Goal: Information Seeking & Learning: Learn about a topic

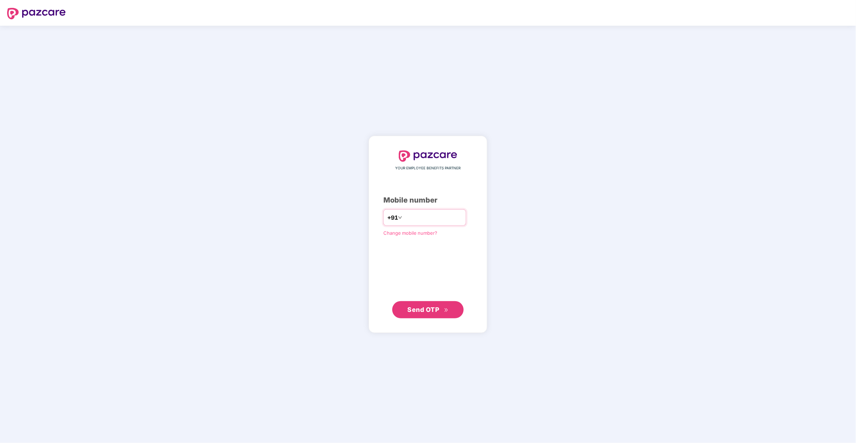
type input "**********"
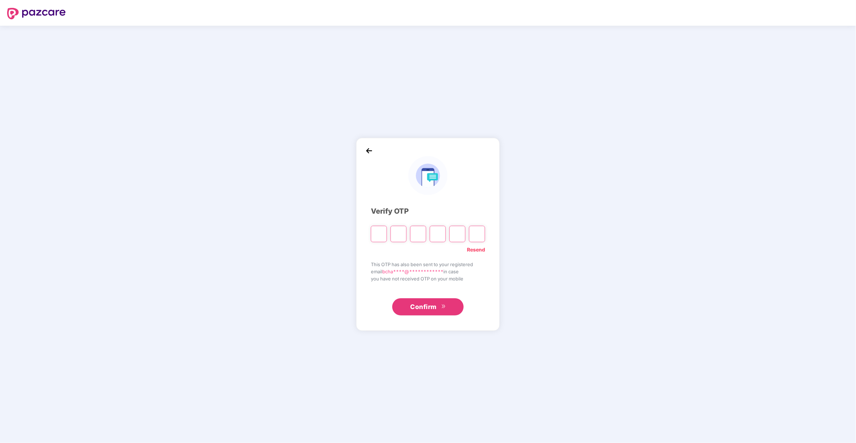
type input "*"
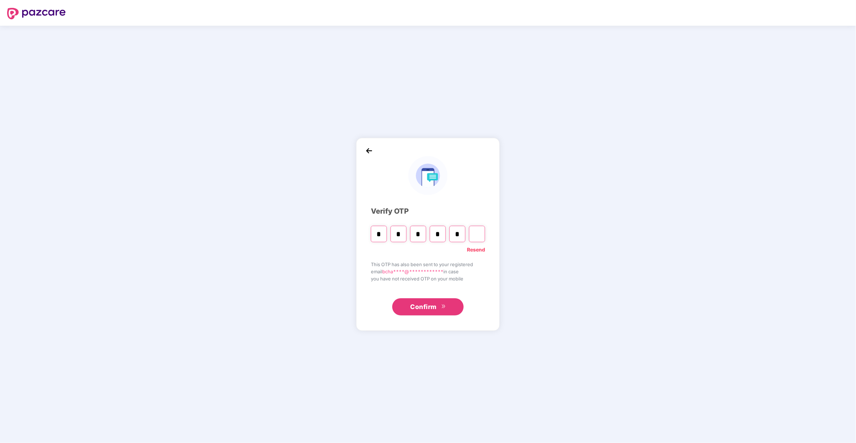
type input "*"
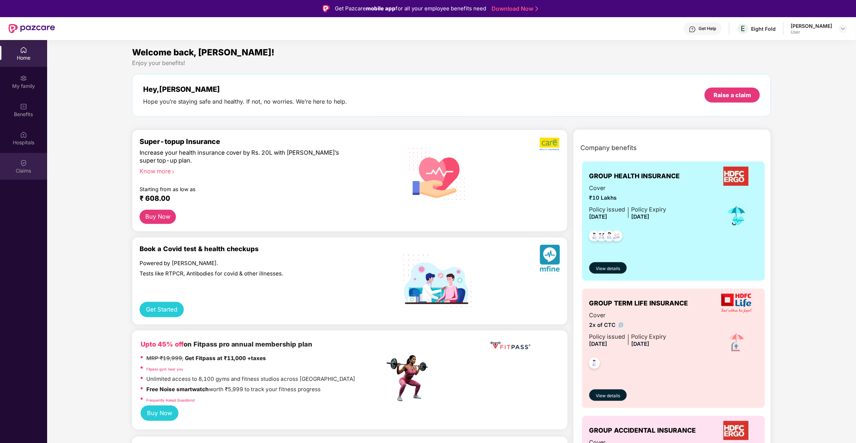
click at [15, 166] on div "Claims" at bounding box center [23, 166] width 47 height 27
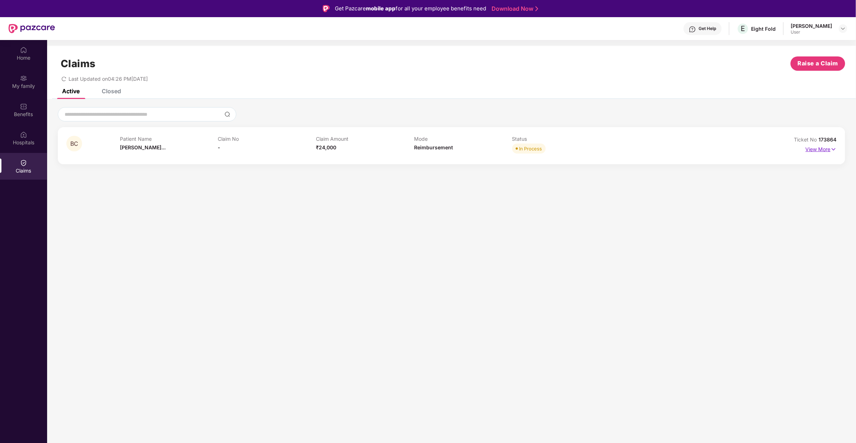
click at [808, 150] on p "View More" at bounding box center [820, 148] width 31 height 10
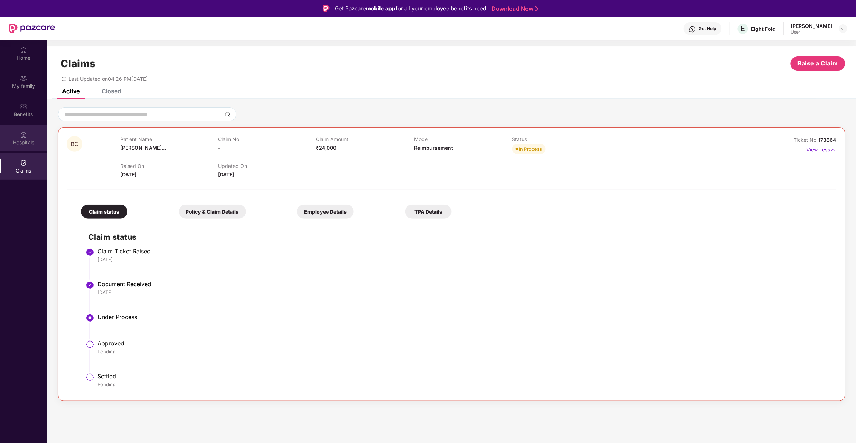
click at [22, 138] on div "Hospitals" at bounding box center [23, 138] width 47 height 27
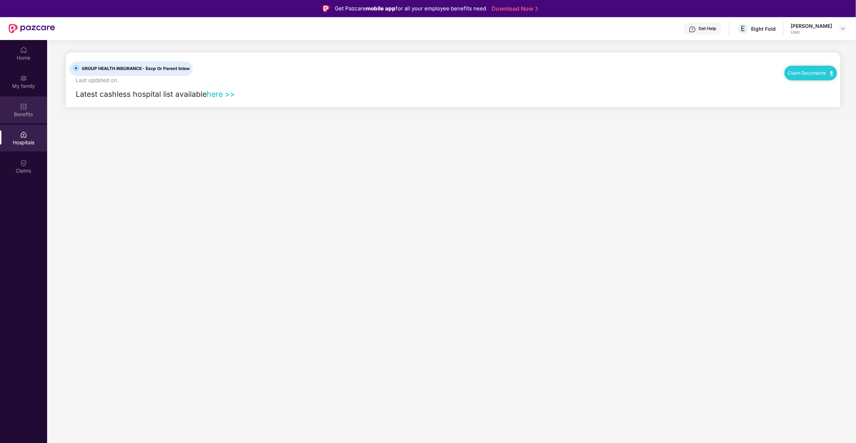
click at [19, 113] on div "Benefits" at bounding box center [23, 114] width 47 height 7
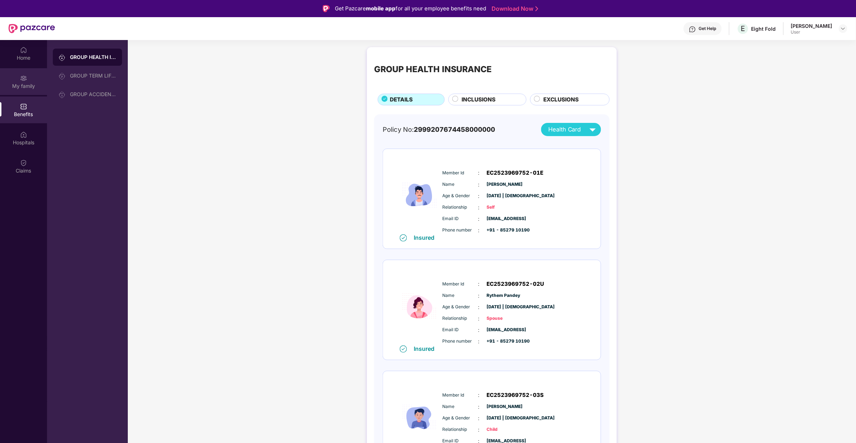
click at [22, 82] on div "My family" at bounding box center [23, 85] width 47 height 7
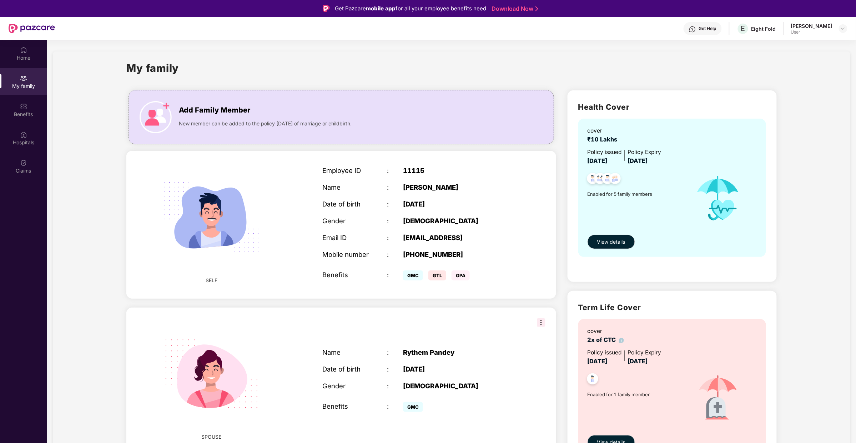
click at [26, 71] on div "My family" at bounding box center [23, 81] width 47 height 27
click at [16, 55] on div "Home" at bounding box center [23, 57] width 47 height 7
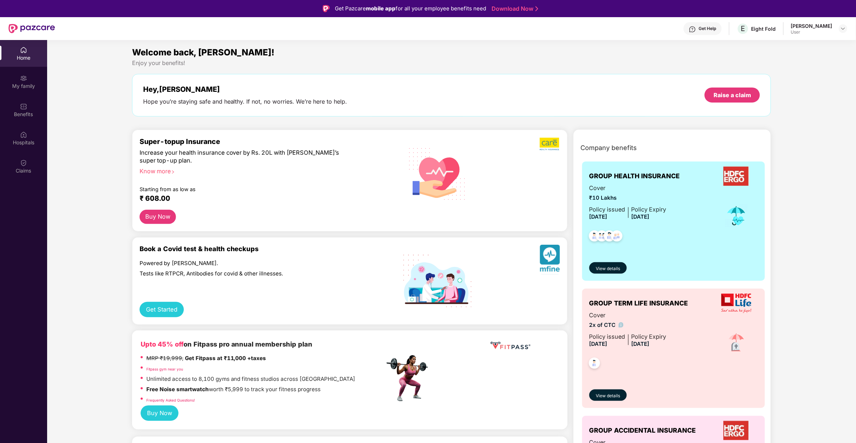
click at [808, 26] on div "[PERSON_NAME]" at bounding box center [811, 25] width 41 height 7
click at [841, 30] on img at bounding box center [843, 29] width 6 height 6
click at [784, 27] on div at bounding box center [783, 28] width 1 height 13
click at [773, 26] on div "Eight Fold" at bounding box center [763, 28] width 25 height 7
click at [707, 34] on div "Get Help" at bounding box center [702, 28] width 38 height 13
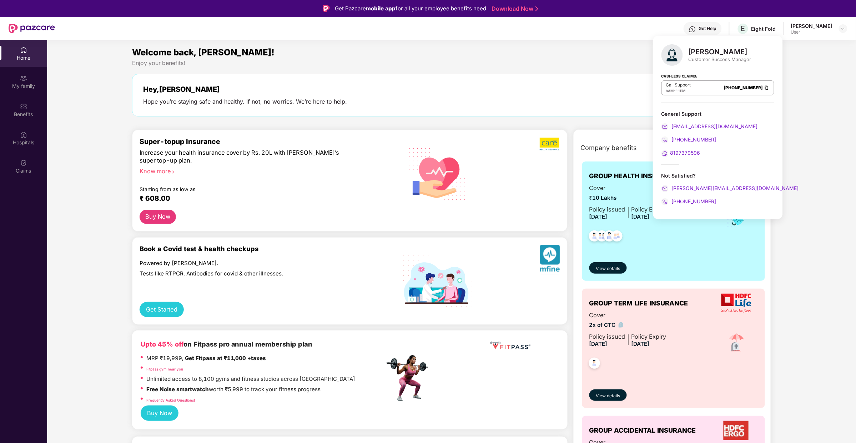
click at [689, 90] on div "8AM - 11PM" at bounding box center [678, 91] width 25 height 6
click at [9, 77] on div "My family" at bounding box center [23, 81] width 47 height 27
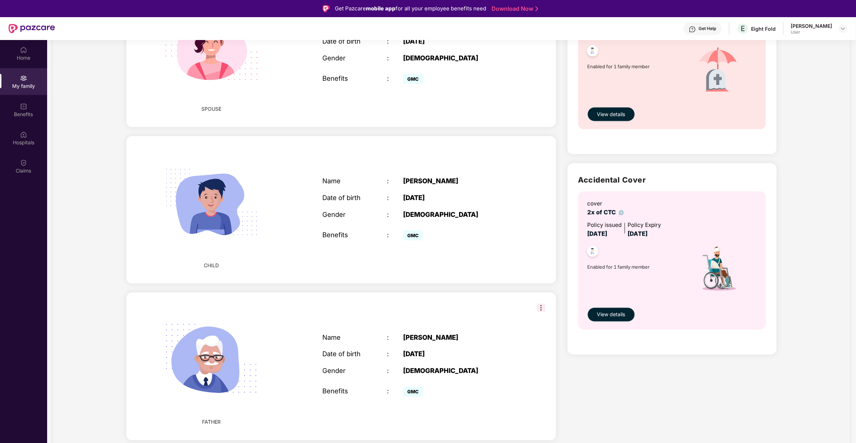
scroll to position [470, 0]
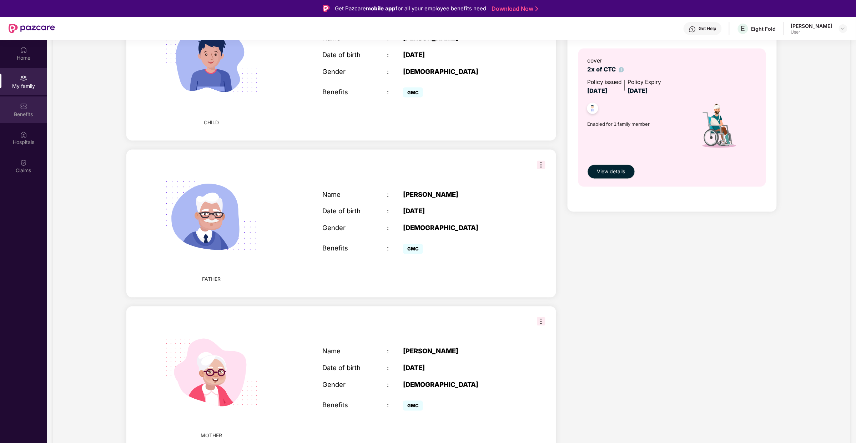
click at [19, 109] on div "Benefits" at bounding box center [23, 109] width 47 height 27
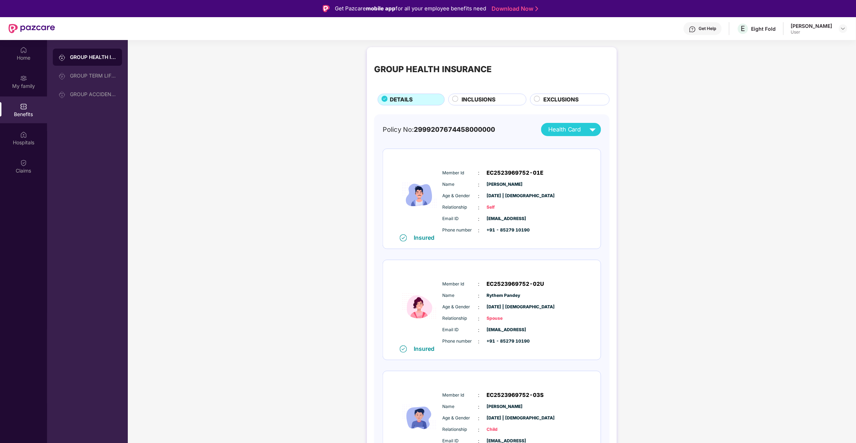
click at [594, 104] on div "EXCLUSIONS" at bounding box center [573, 100] width 66 height 10
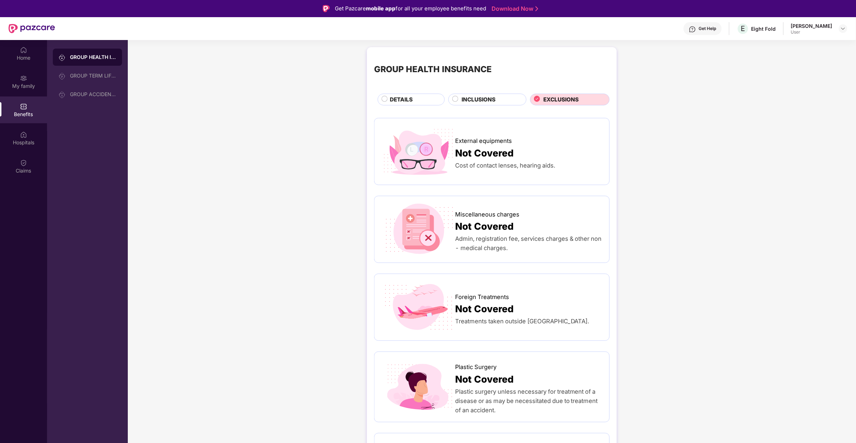
click at [584, 98] on div "EXCLUSIONS" at bounding box center [573, 100] width 66 height 10
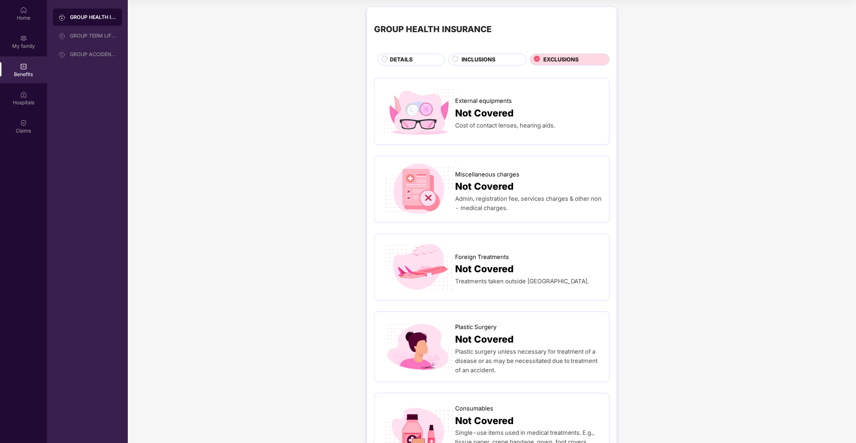
click at [461, 63] on span "INCLUSIONS" at bounding box center [478, 59] width 34 height 9
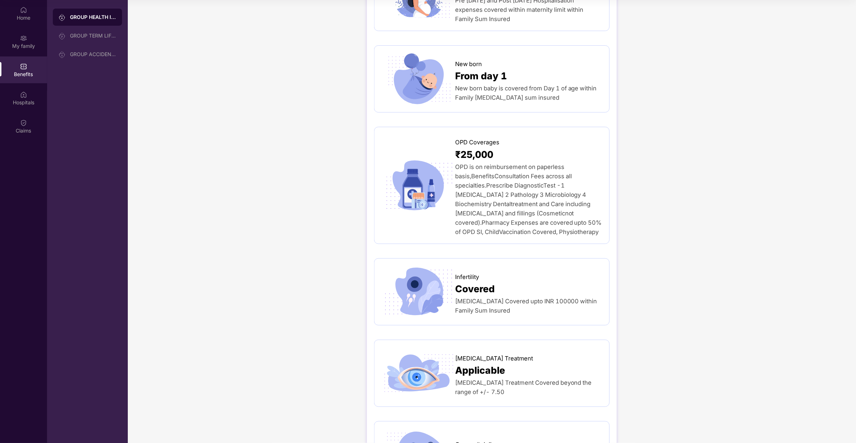
scroll to position [1245, 0]
